Goal: Task Accomplishment & Management: Use online tool/utility

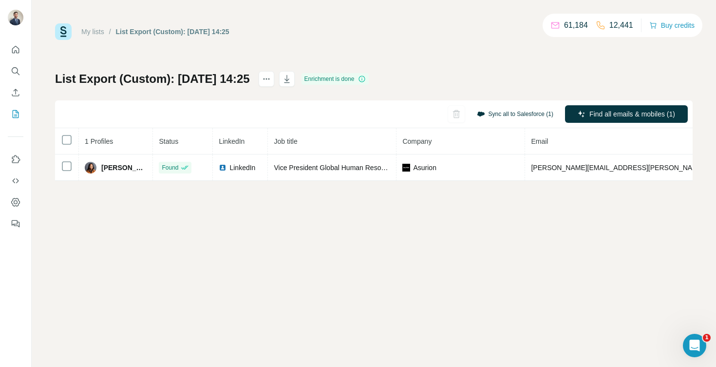
click at [510, 115] on button "Sync all to Salesforce (1)" at bounding box center [515, 114] width 90 height 15
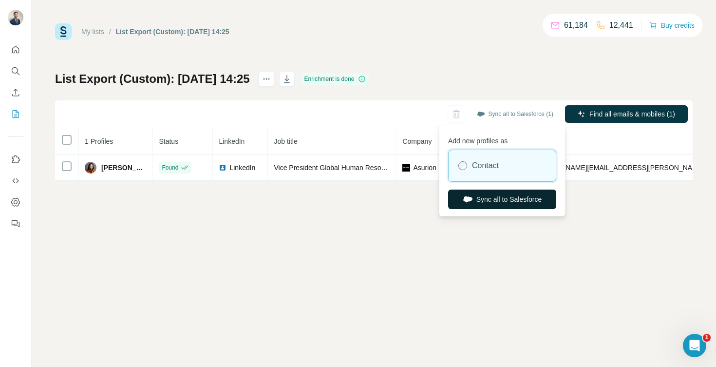
click at [495, 200] on button "Sync all to Salesforce" at bounding box center [502, 199] width 108 height 19
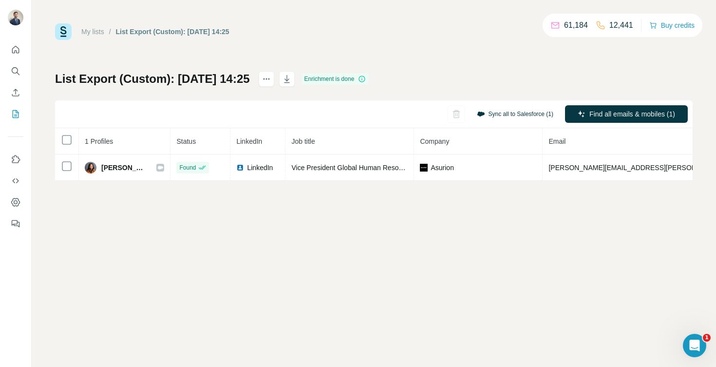
click at [513, 112] on button "Sync all to Salesforce (1)" at bounding box center [515, 114] width 90 height 15
click at [491, 58] on div "My lists / List Export (Custom): 10/10/2025 14:25 61,184 12,441 Buy credits Lis…" at bounding box center [374, 101] width 638 height 157
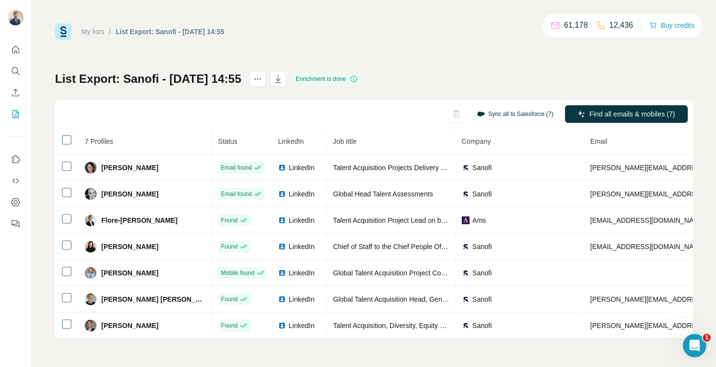
click at [506, 114] on button "Sync all to Salesforce (7)" at bounding box center [515, 114] width 90 height 15
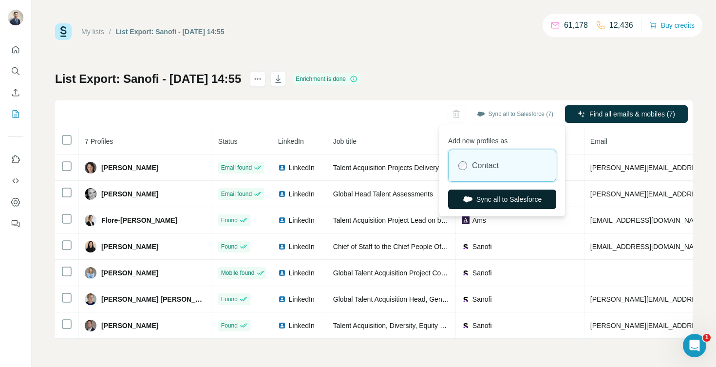
click at [491, 200] on button "Sync all to Salesforce" at bounding box center [502, 199] width 108 height 19
